Goal: Information Seeking & Learning: Learn about a topic

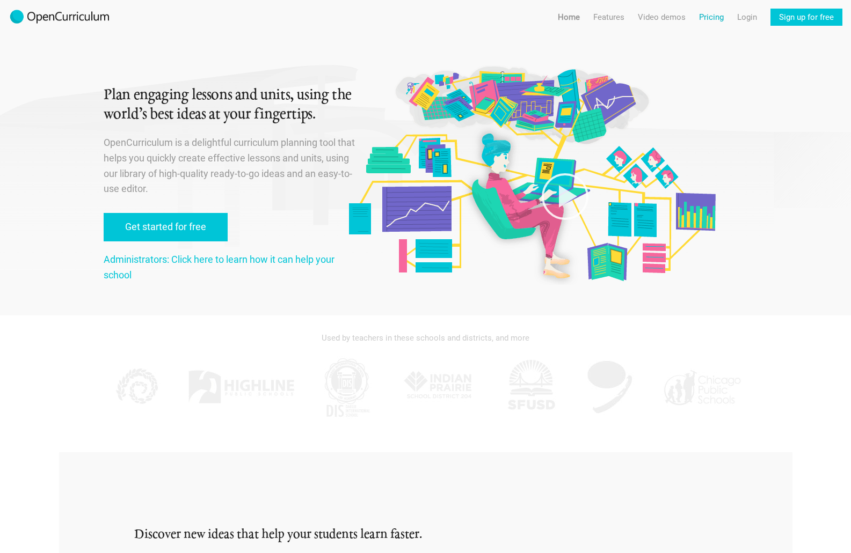
click at [713, 17] on link "Pricing" at bounding box center [711, 17] width 25 height 17
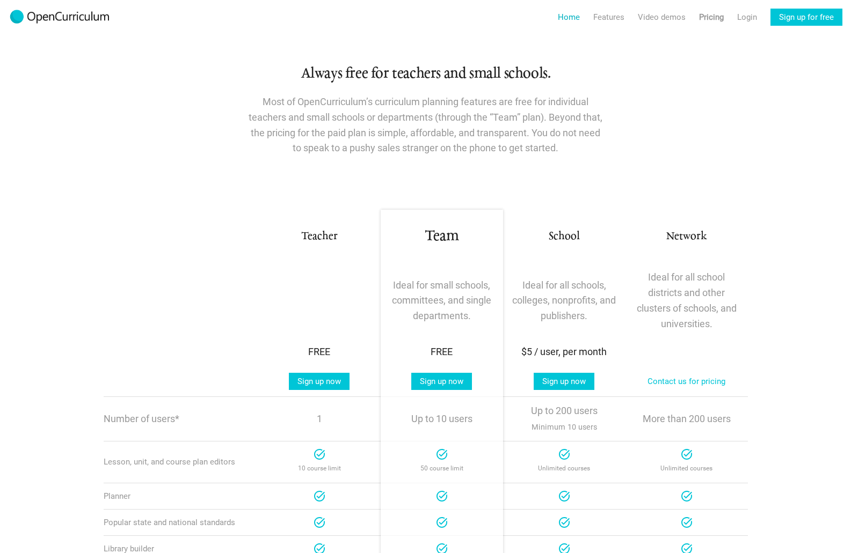
click at [573, 16] on link "Home" at bounding box center [569, 17] width 22 height 17
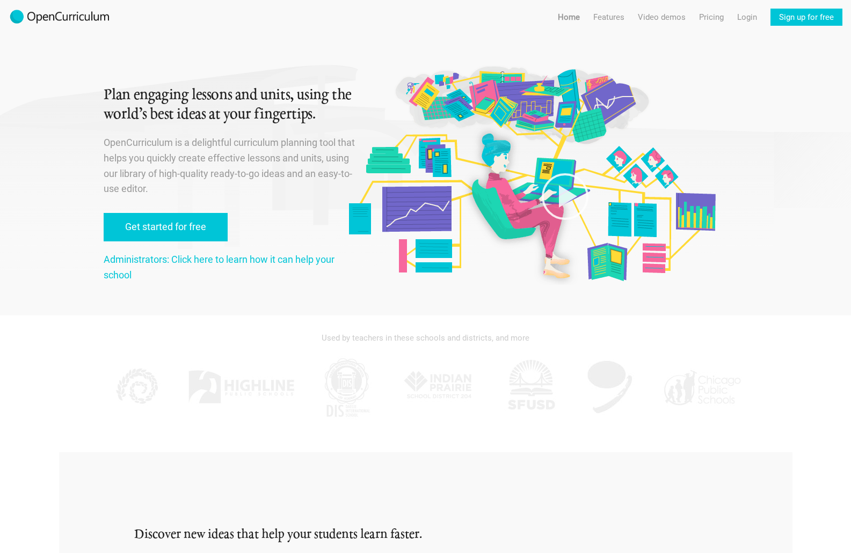
click at [689, 20] on div "Menu Home Features Features For teachers Features For administrators Video demo…" at bounding box center [697, 13] width 306 height 26
click at [705, 20] on link "Pricing" at bounding box center [711, 17] width 25 height 17
